Goal: Task Accomplishment & Management: Use online tool/utility

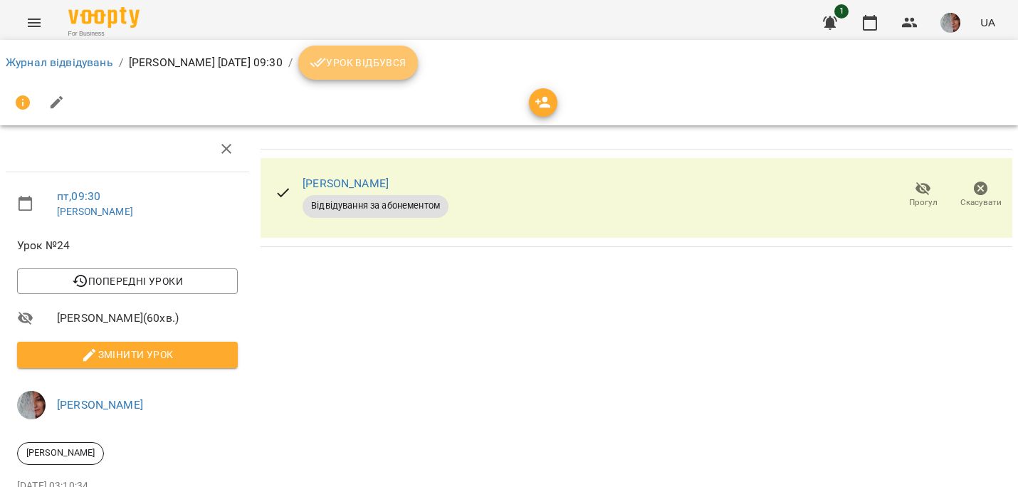
click at [407, 70] on span "Урок відбувся" at bounding box center [358, 62] width 97 height 17
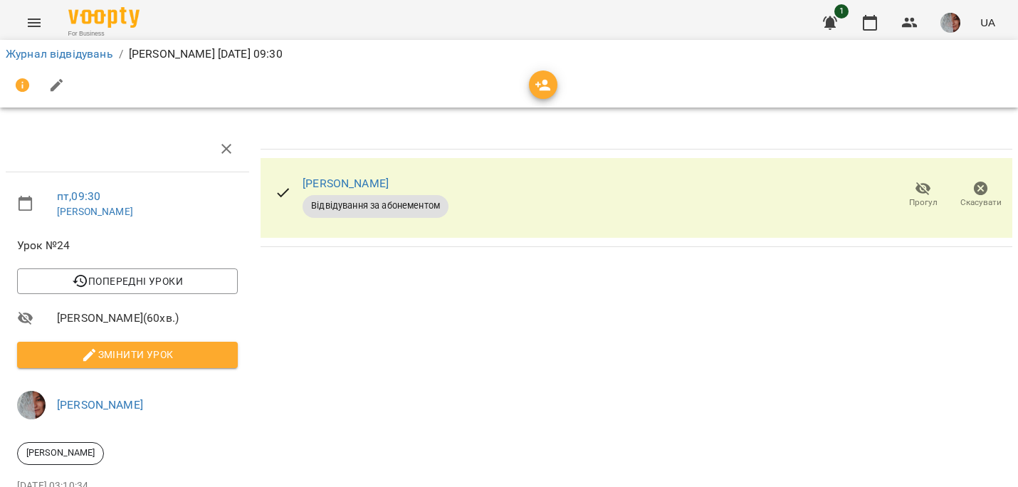
click at [953, 24] on img "button" at bounding box center [951, 23] width 20 height 20
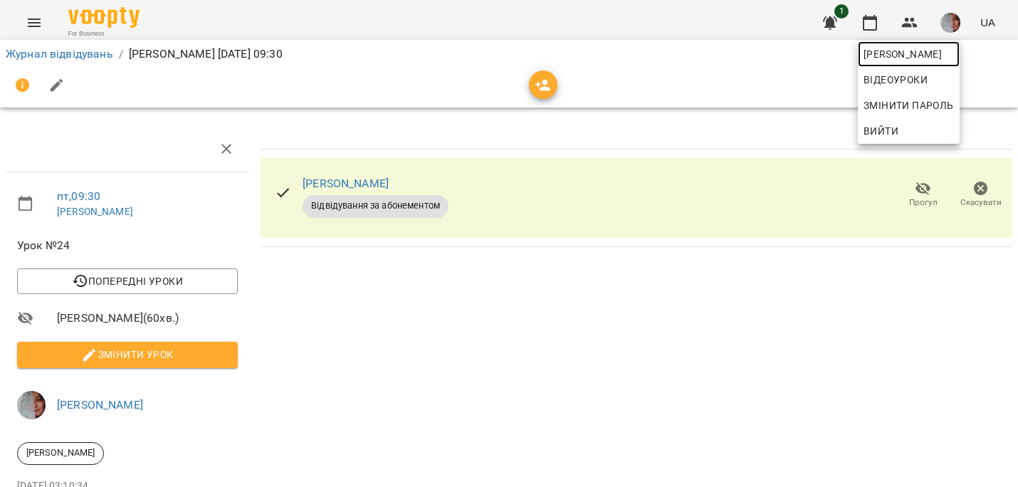
click at [933, 53] on span "[PERSON_NAME]" at bounding box center [909, 54] width 90 height 17
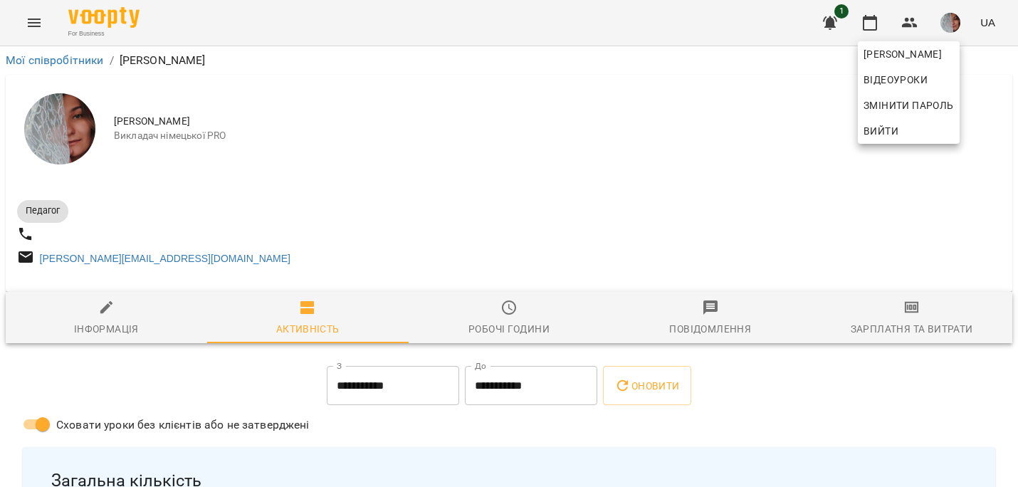
click at [899, 319] on div at bounding box center [509, 243] width 1018 height 487
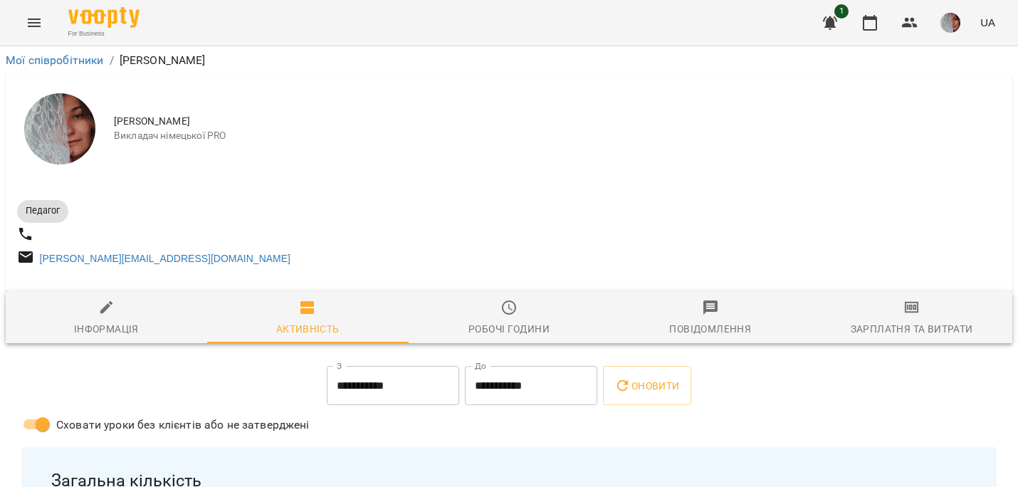
click at [915, 327] on div "Зарплатня та Витрати" at bounding box center [912, 328] width 122 height 17
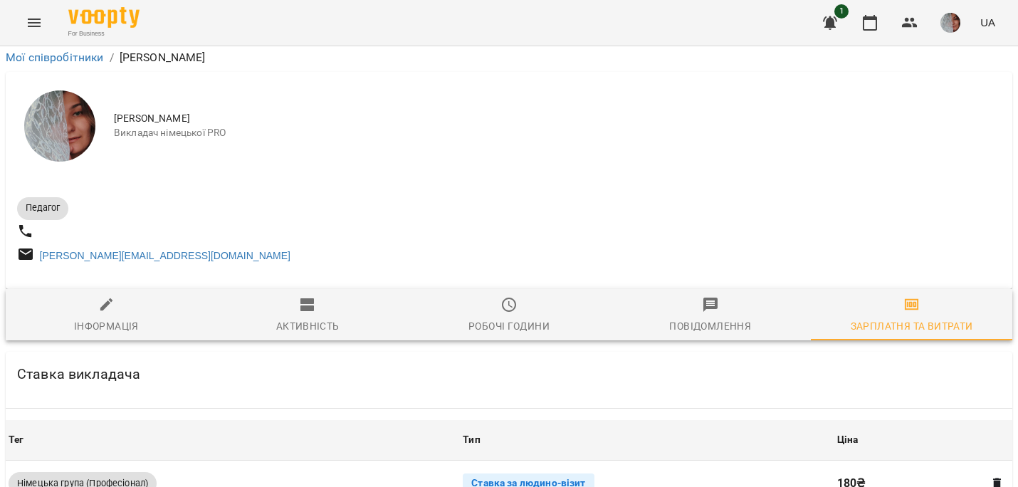
scroll to position [435, 0]
